Goal: Task Accomplishment & Management: Use online tool/utility

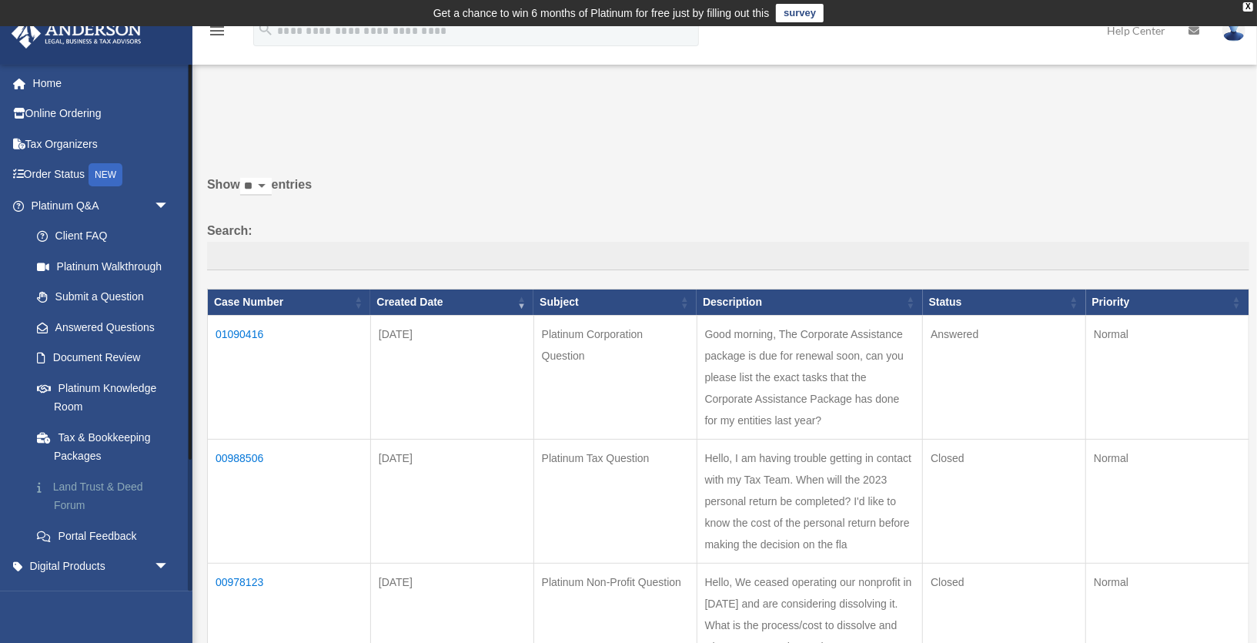
scroll to position [176, 0]
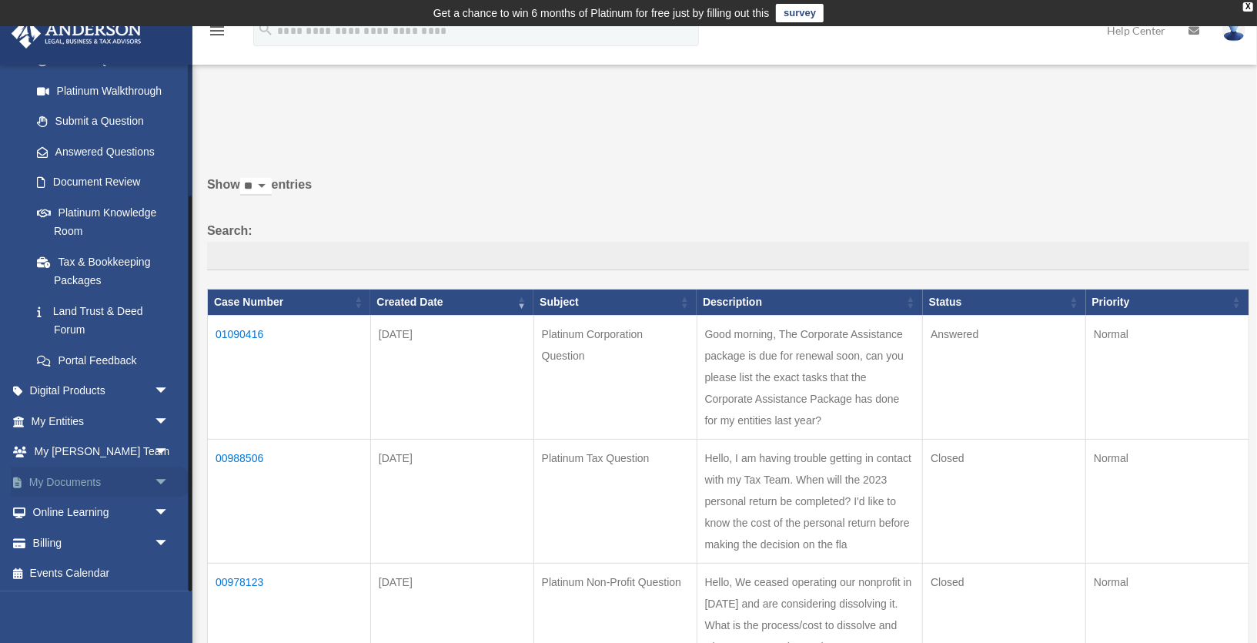
click at [164, 479] on span "arrow_drop_down" at bounding box center [169, 483] width 31 height 32
click at [73, 505] on link "Box" at bounding box center [107, 512] width 171 height 31
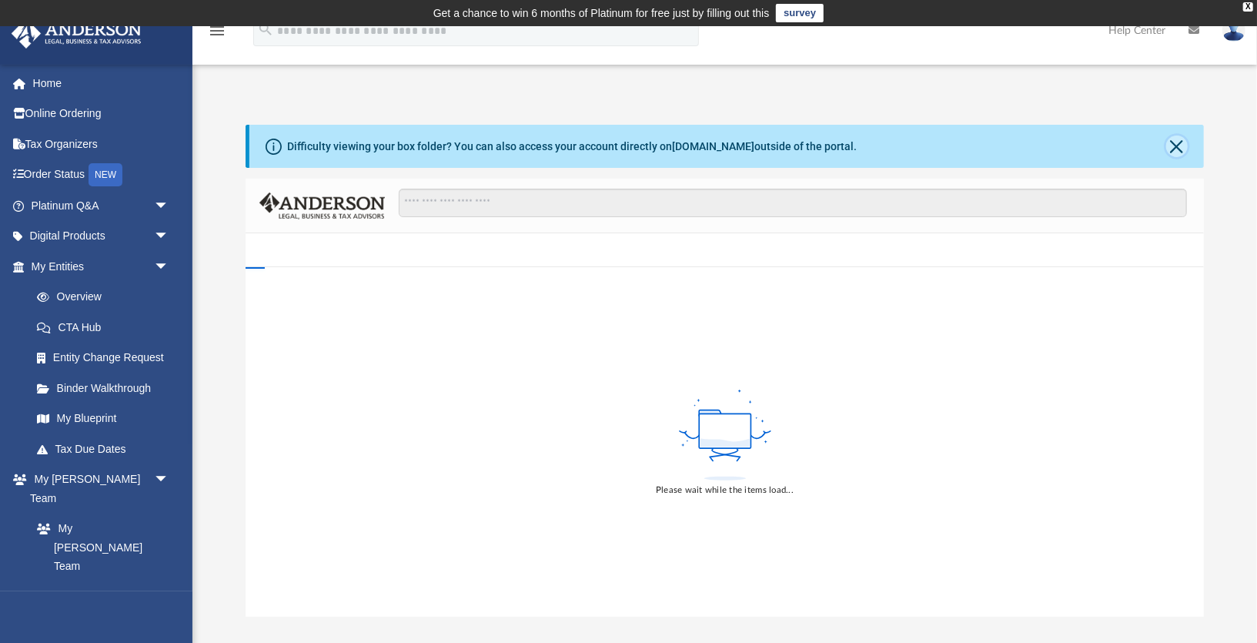
click at [1178, 148] on button "Close" at bounding box center [1177, 146] width 22 height 22
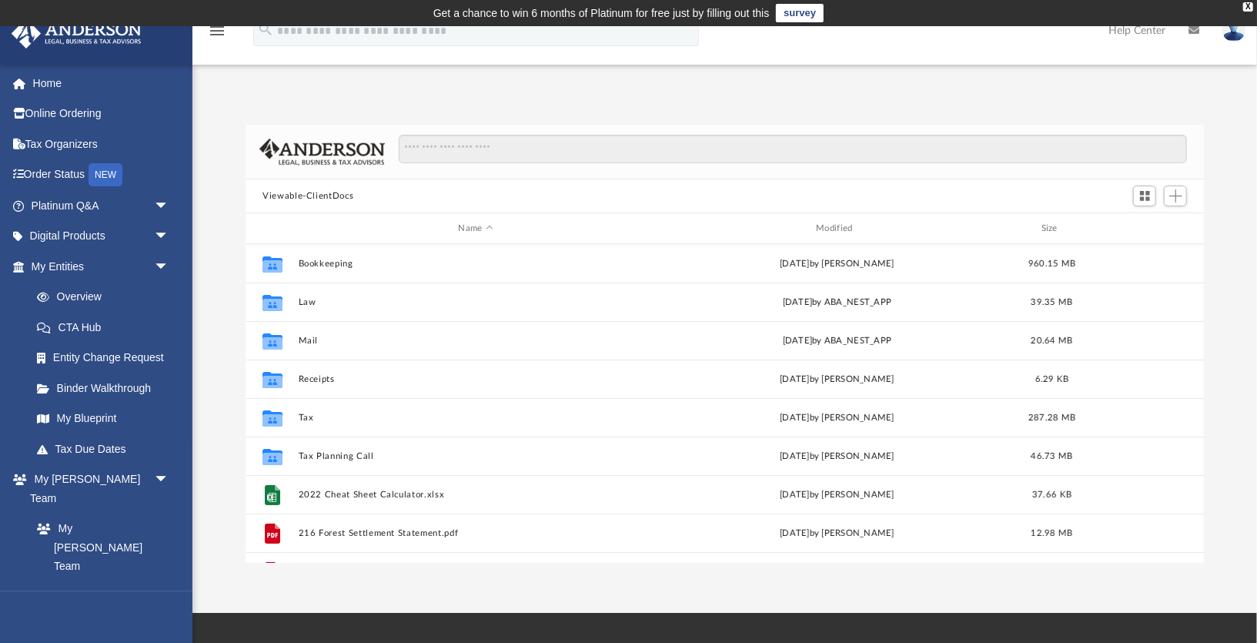
scroll to position [350, 959]
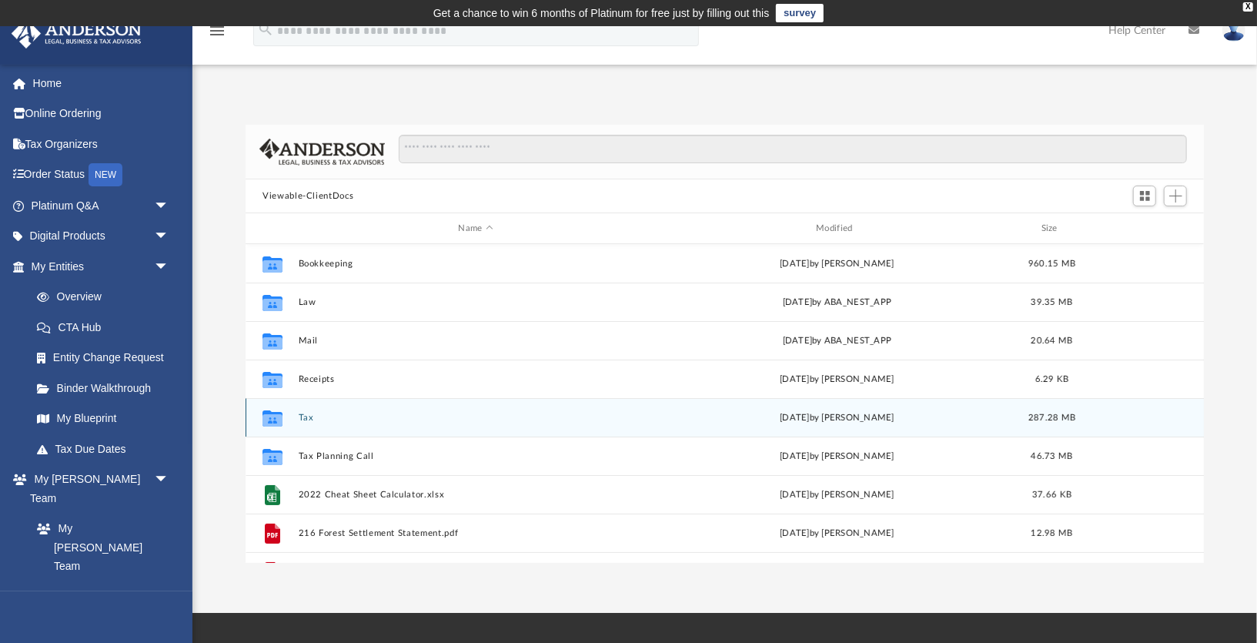
click at [302, 413] on button "Tax" at bounding box center [476, 418] width 355 height 10
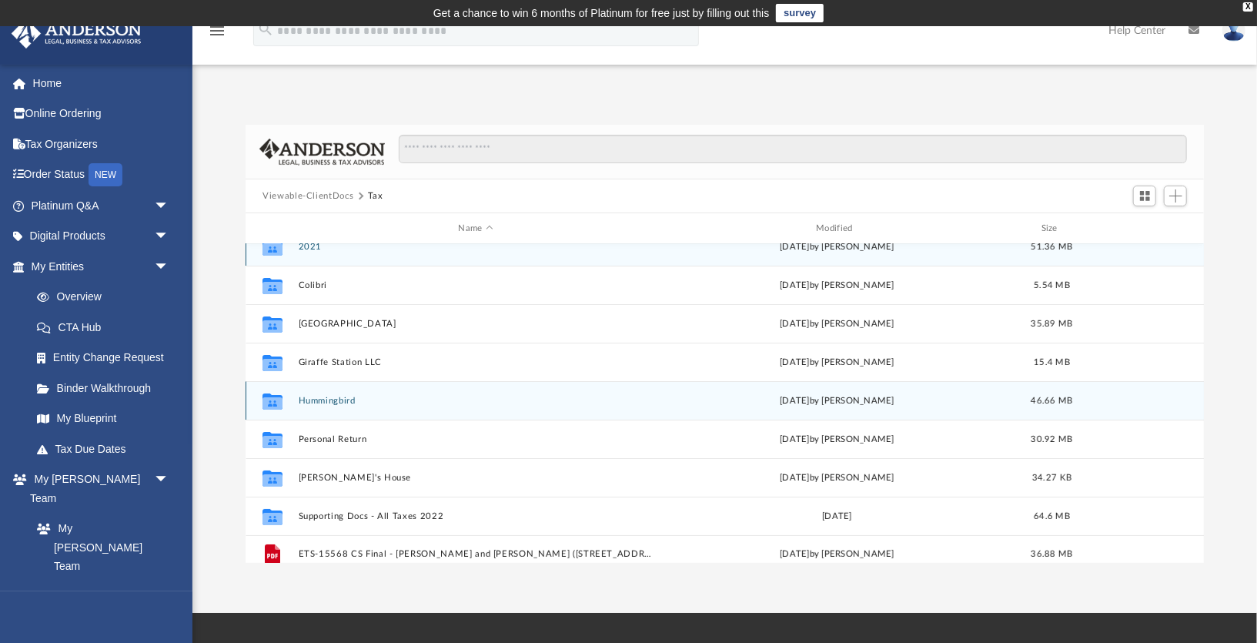
scroll to position [22, 0]
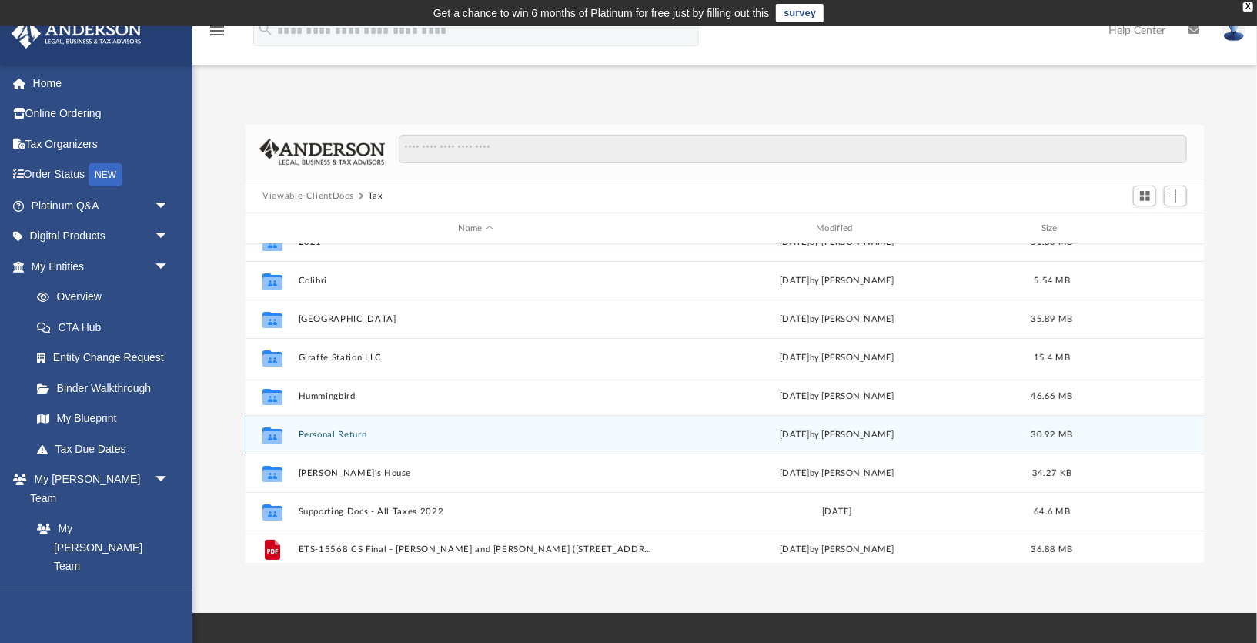
click at [323, 431] on button "Personal Return" at bounding box center [476, 435] width 355 height 10
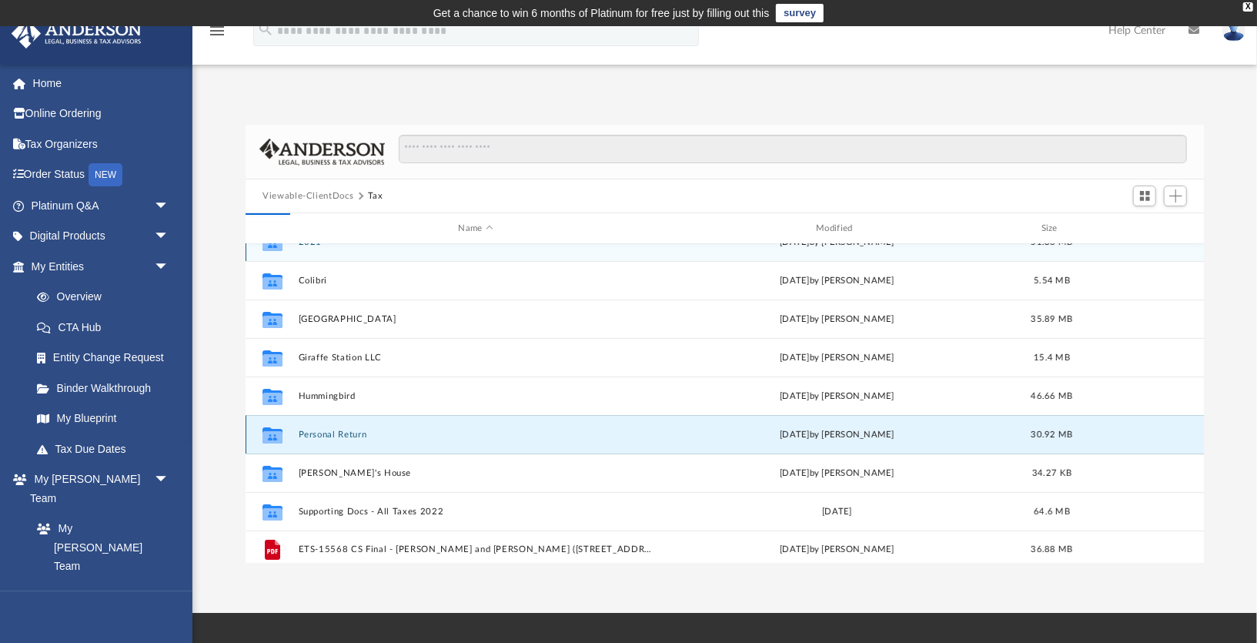
scroll to position [0, 0]
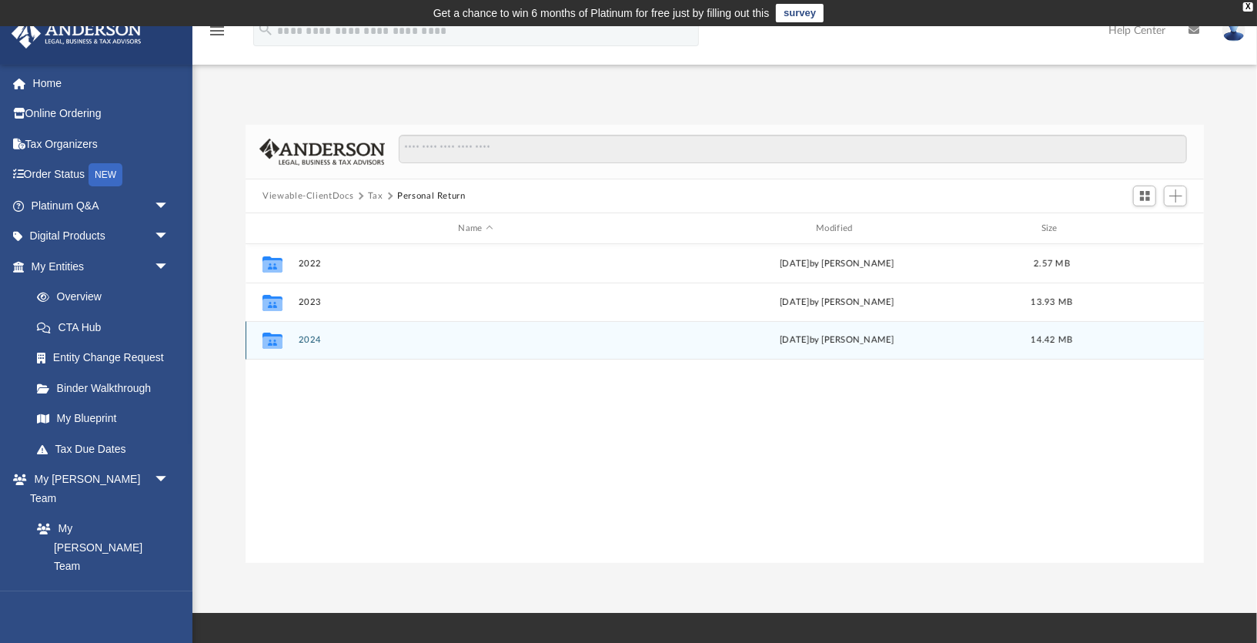
click at [313, 340] on button "2024" at bounding box center [476, 340] width 355 height 10
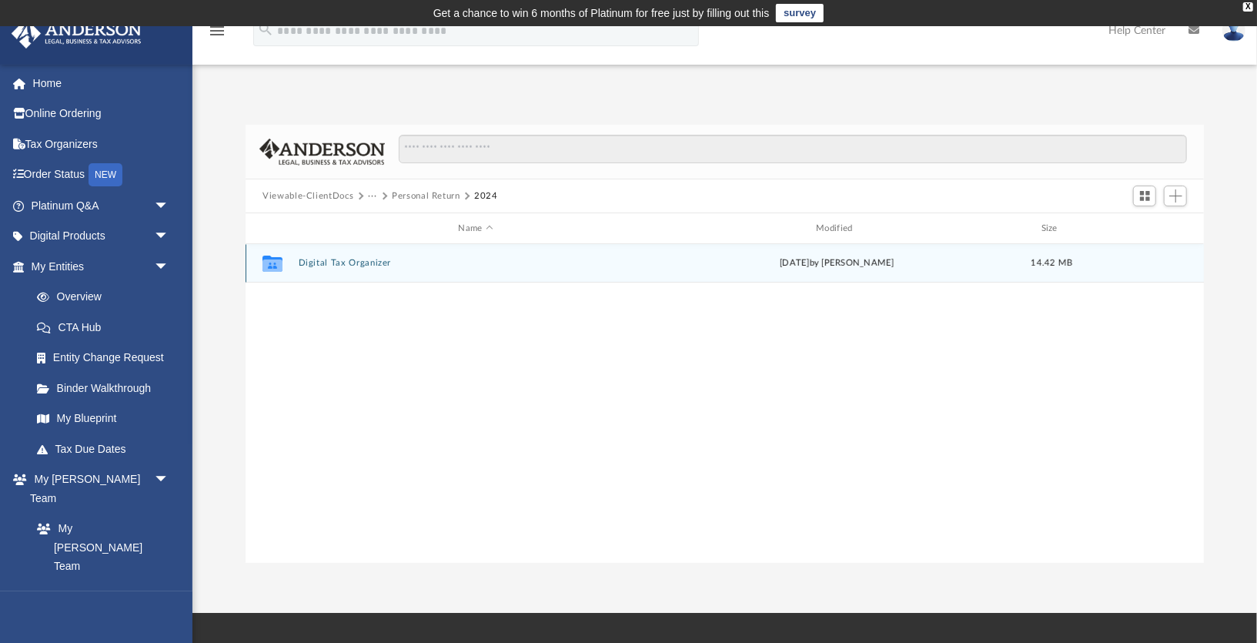
click at [345, 261] on button "Digital Tax Organizer" at bounding box center [476, 263] width 355 height 10
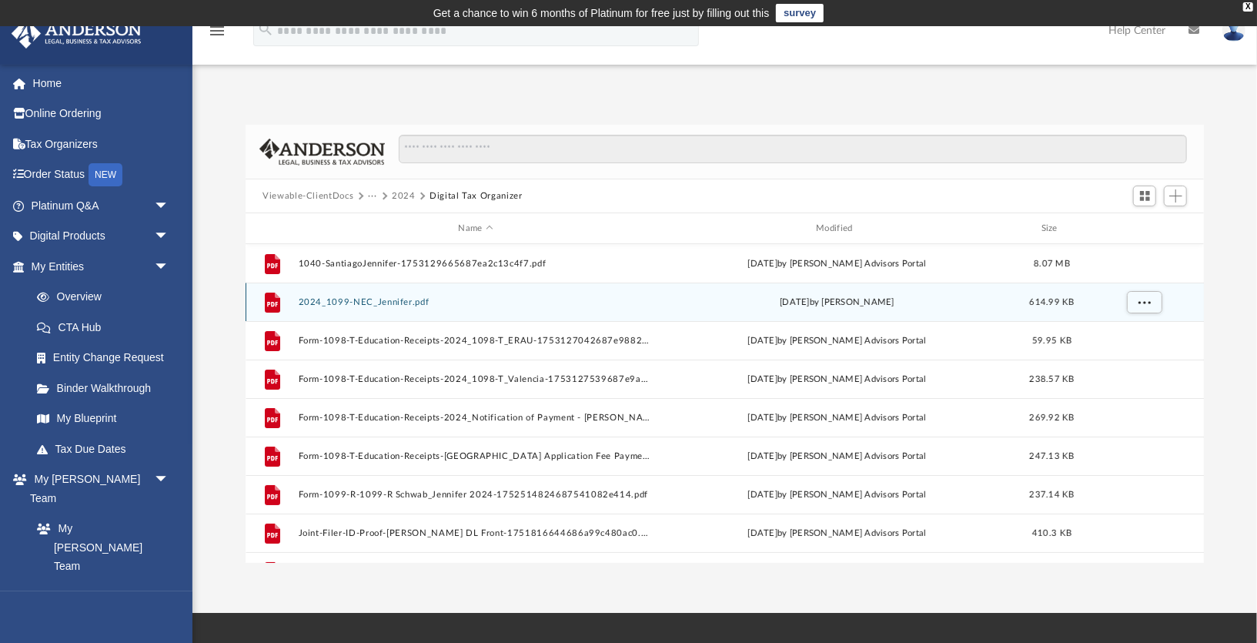
click at [422, 301] on button "2024_1099-NEC_Jennifer.pdf" at bounding box center [476, 302] width 355 height 10
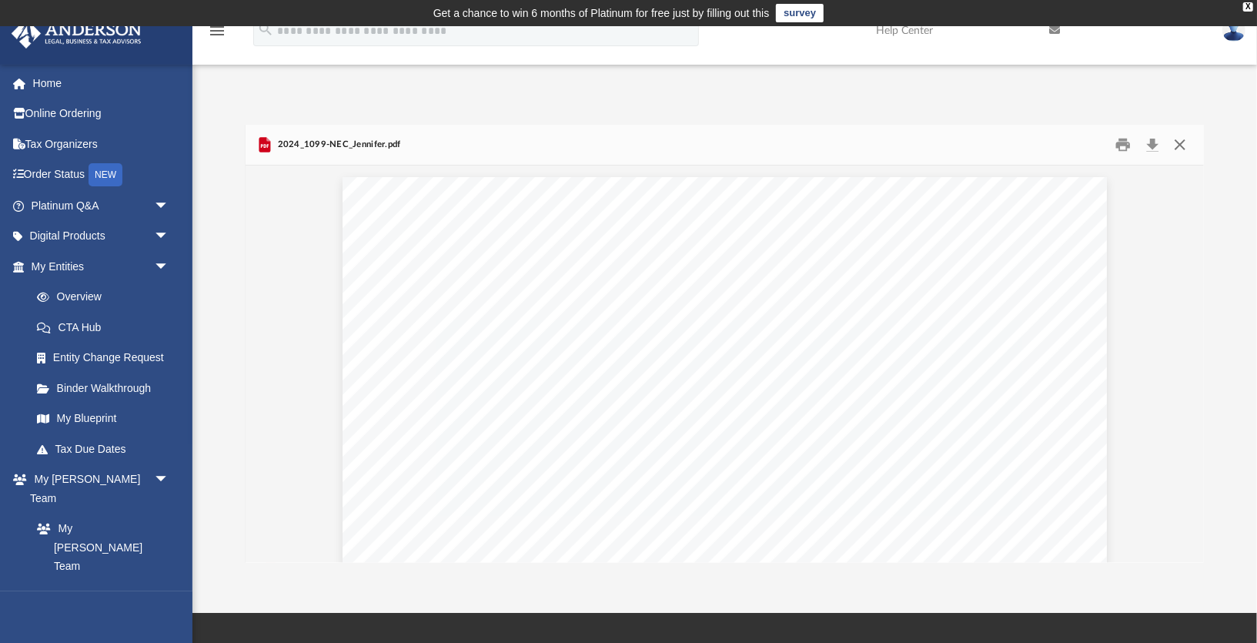
click at [1179, 145] on button "Close" at bounding box center [1180, 145] width 28 height 24
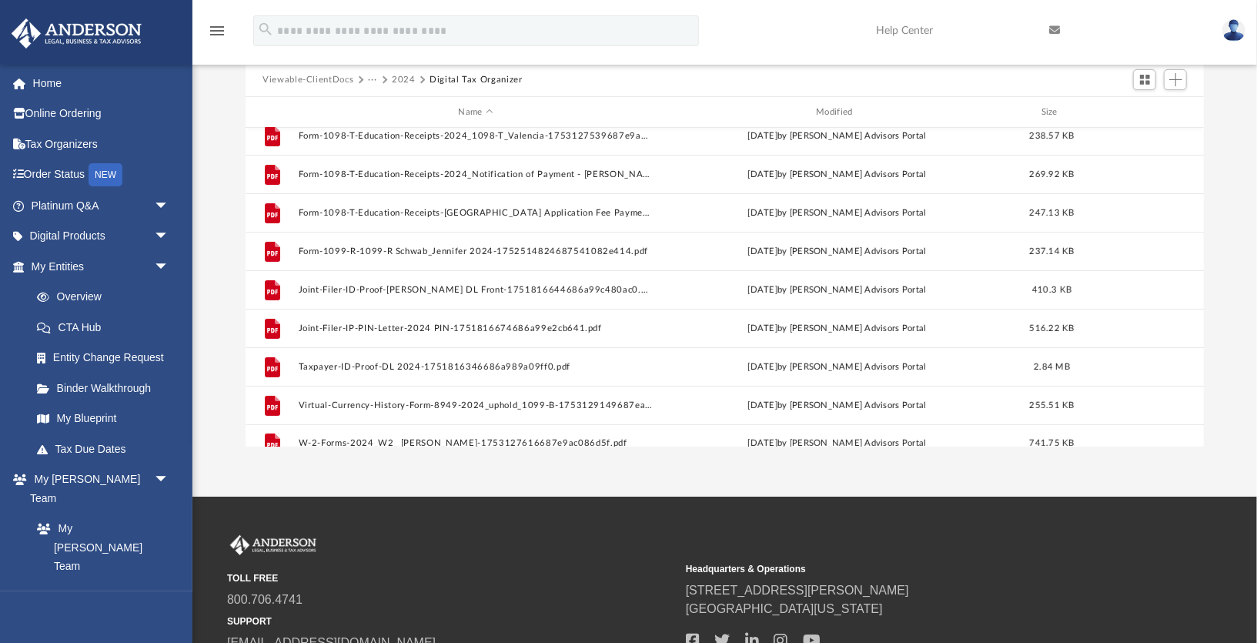
scroll to position [142, 0]
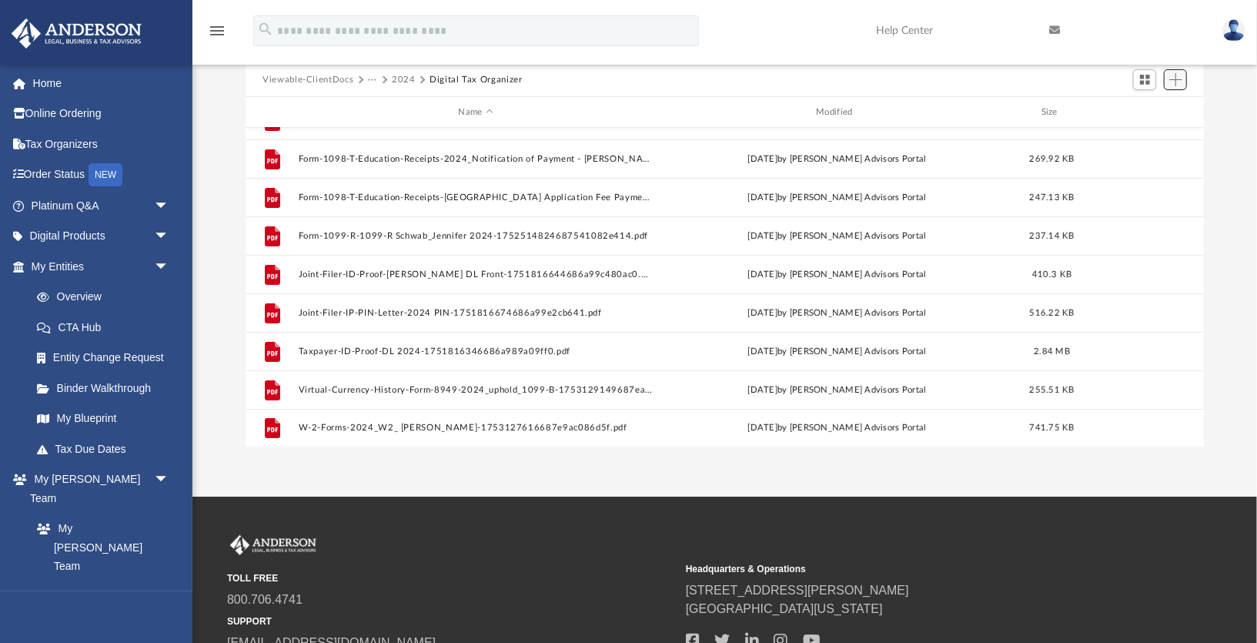
click at [1171, 76] on span "Add" at bounding box center [1175, 79] width 13 height 13
click at [1163, 115] on li "Upload" at bounding box center [1153, 110] width 49 height 16
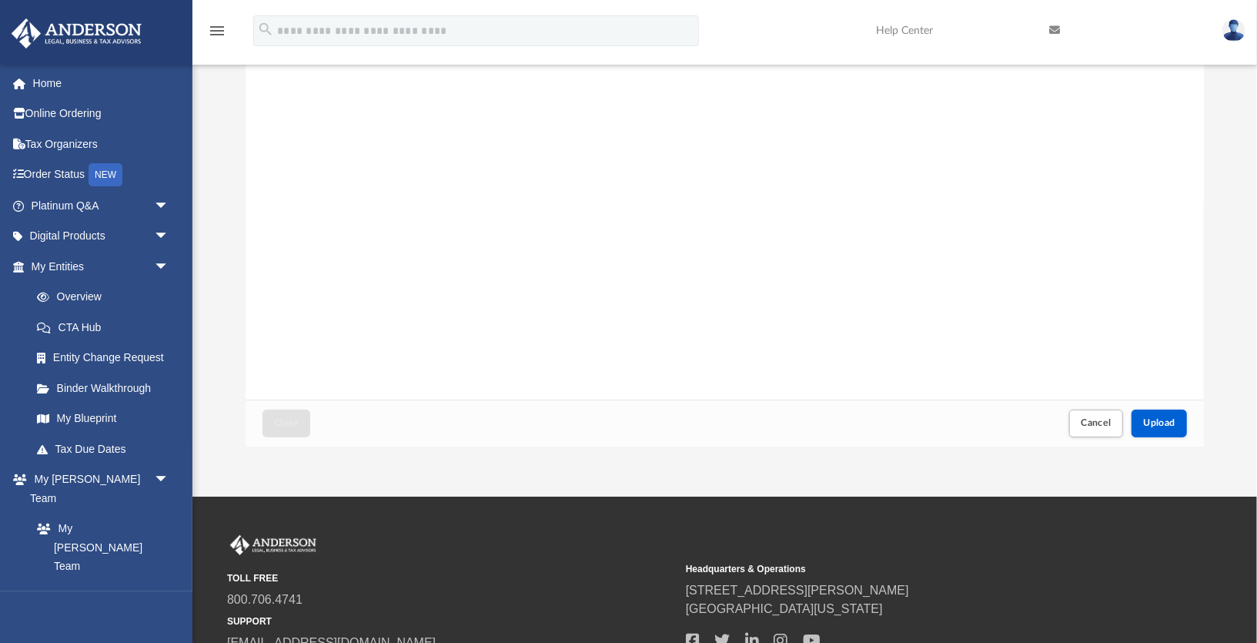
scroll to position [0, 0]
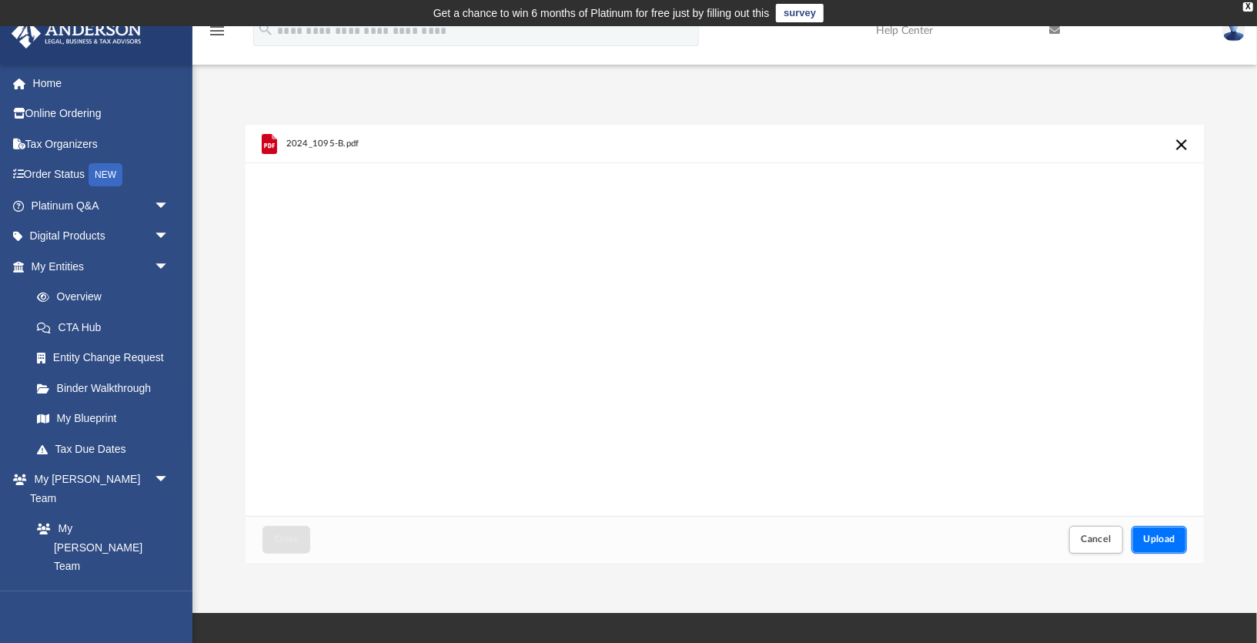
click at [1168, 537] on span "Upload" at bounding box center [1159, 538] width 32 height 9
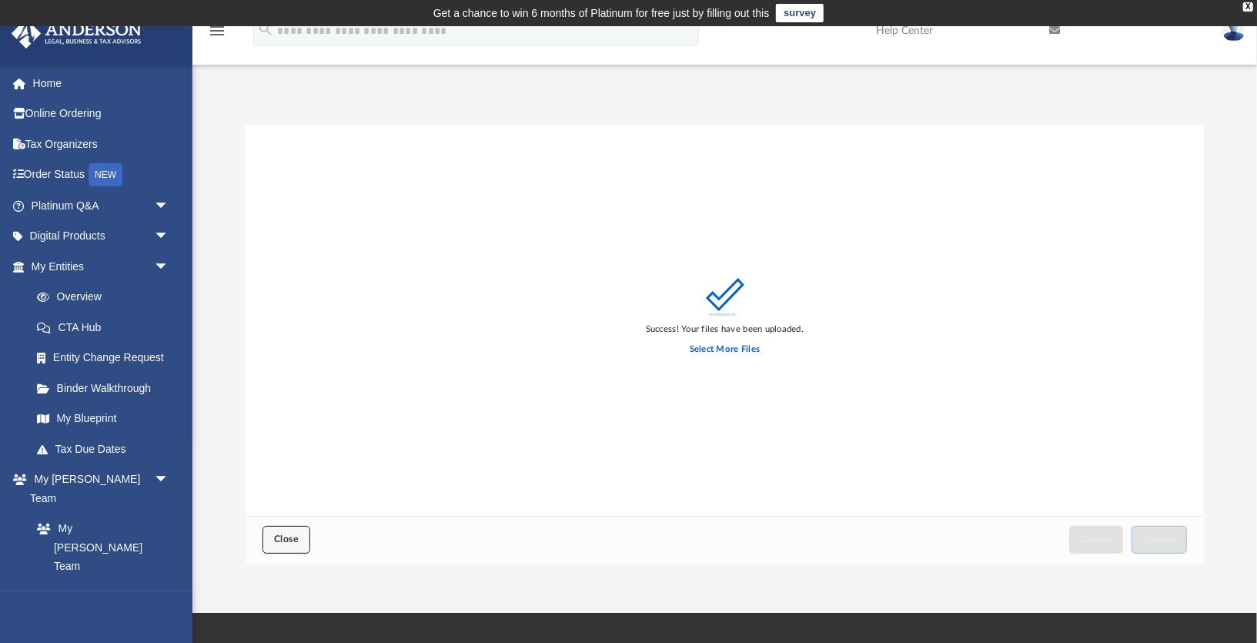
click at [284, 544] on span "Close" at bounding box center [286, 538] width 25 height 9
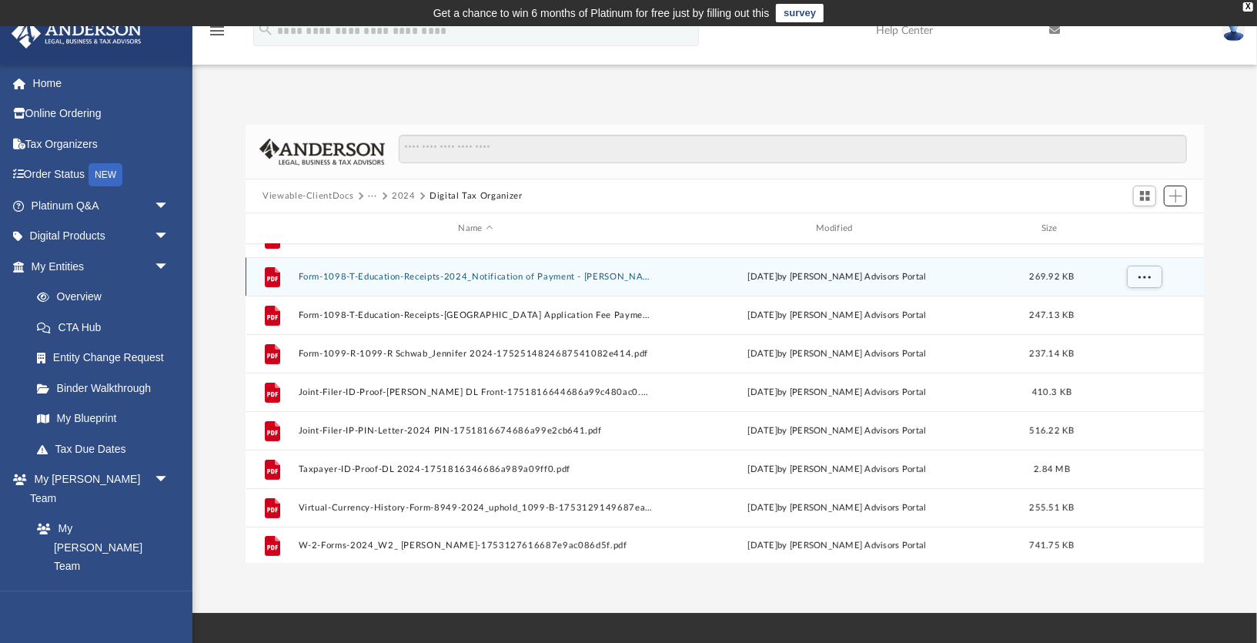
scroll to position [181, 0]
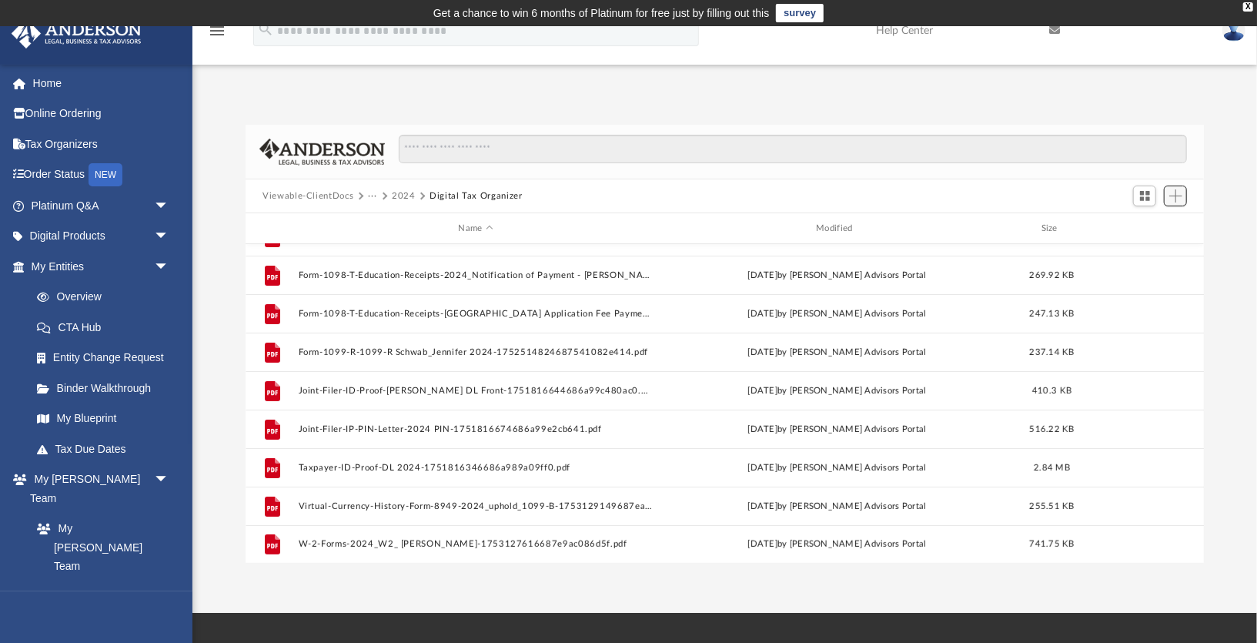
click at [1172, 196] on span "Add" at bounding box center [1175, 195] width 13 height 13
click at [1152, 225] on li "Upload" at bounding box center [1153, 227] width 49 height 16
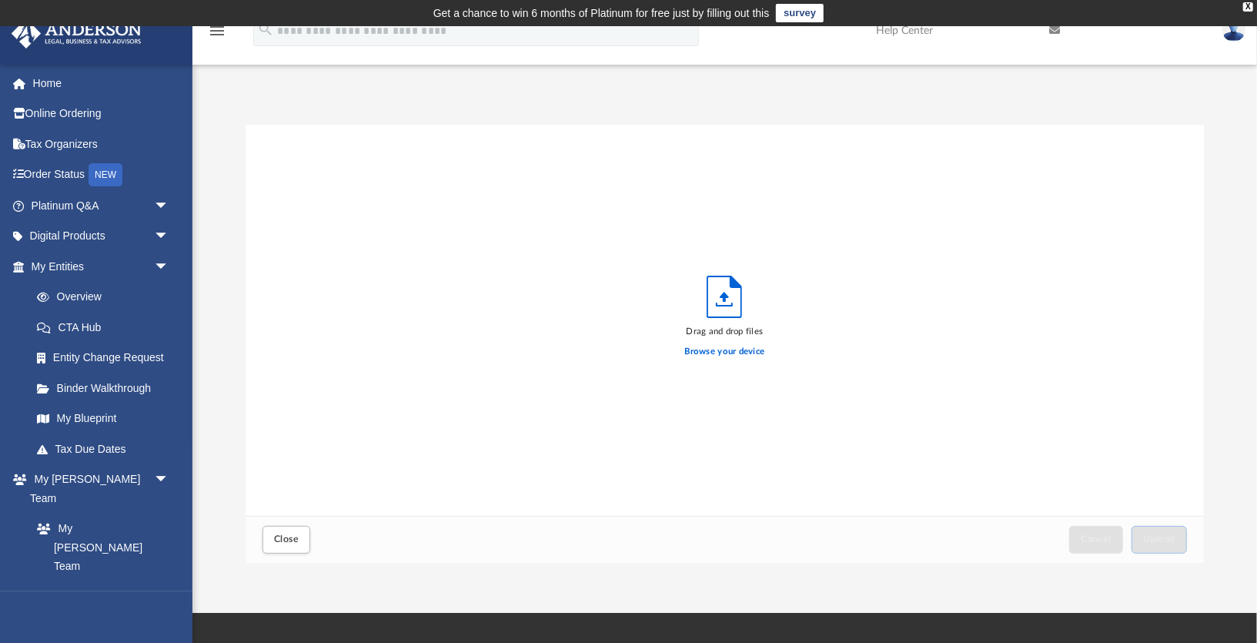
scroll to position [390, 959]
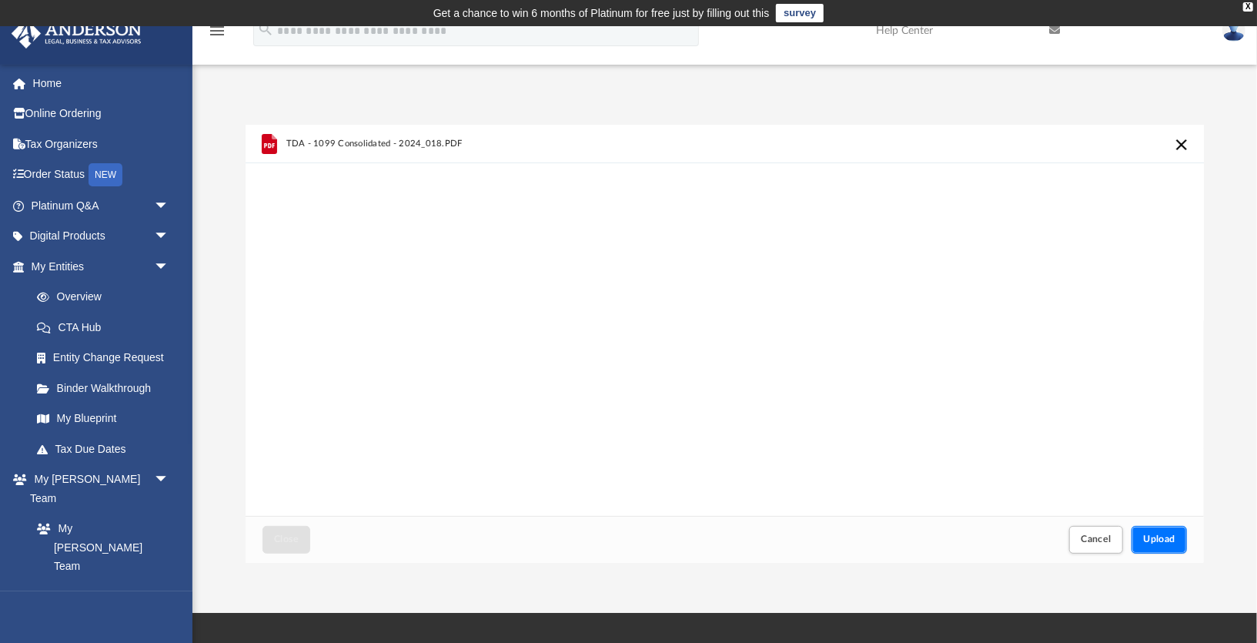
click at [1157, 535] on span "Upload" at bounding box center [1159, 538] width 32 height 9
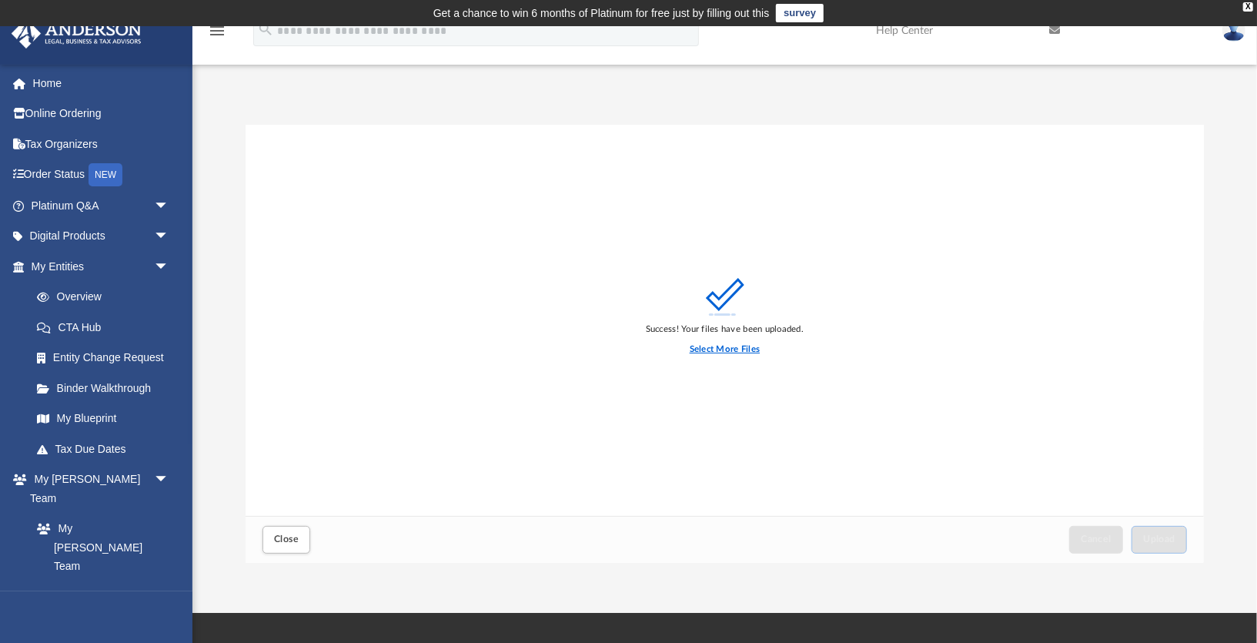
click at [734, 348] on label "Select More Files" at bounding box center [725, 350] width 70 height 14
click at [0, 0] on input "Select More Files" at bounding box center [0, 0] width 0 height 0
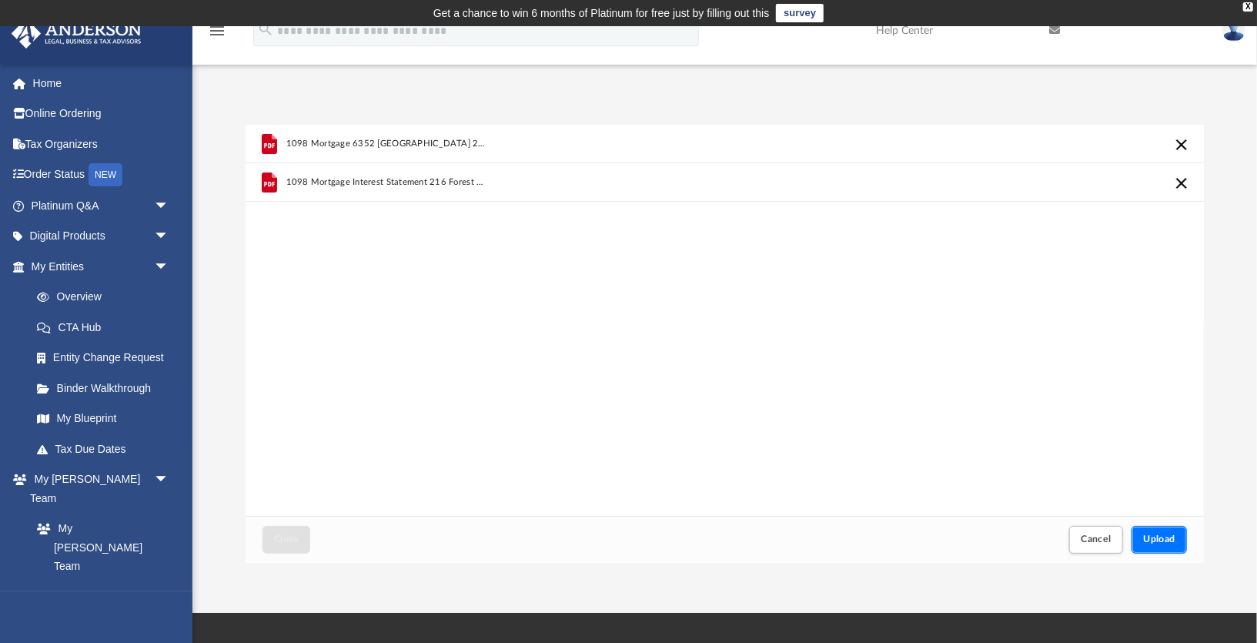
click at [1164, 543] on span "Upload" at bounding box center [1159, 538] width 32 height 9
